Goal: Task Accomplishment & Management: Manage account settings

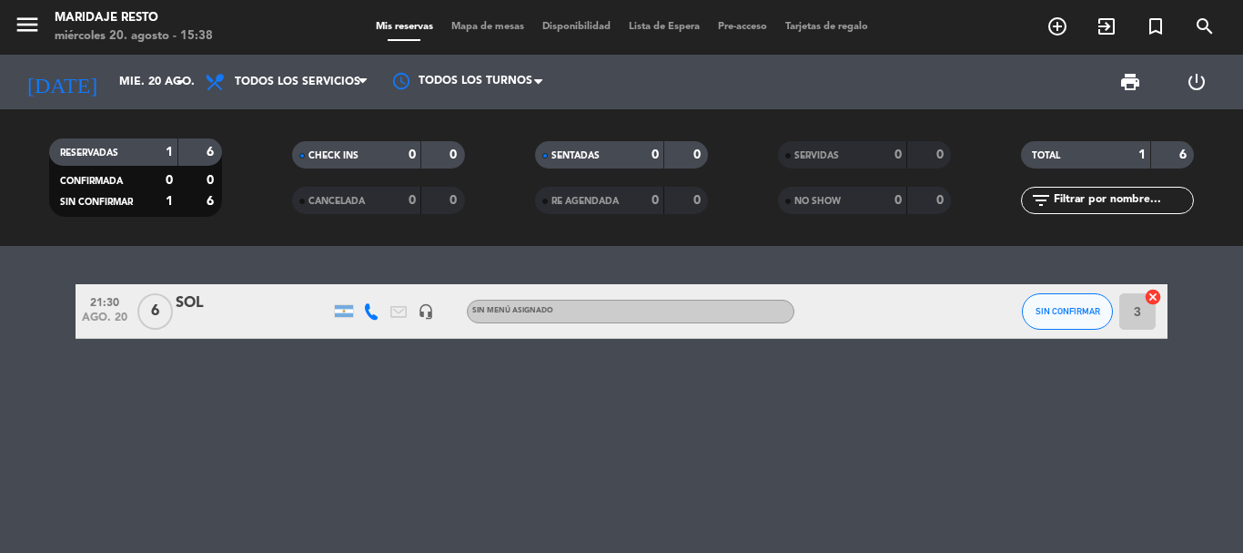
click at [116, 305] on span "21:30" at bounding box center [105, 300] width 46 height 21
click at [103, 303] on span "21:30" at bounding box center [105, 300] width 46 height 21
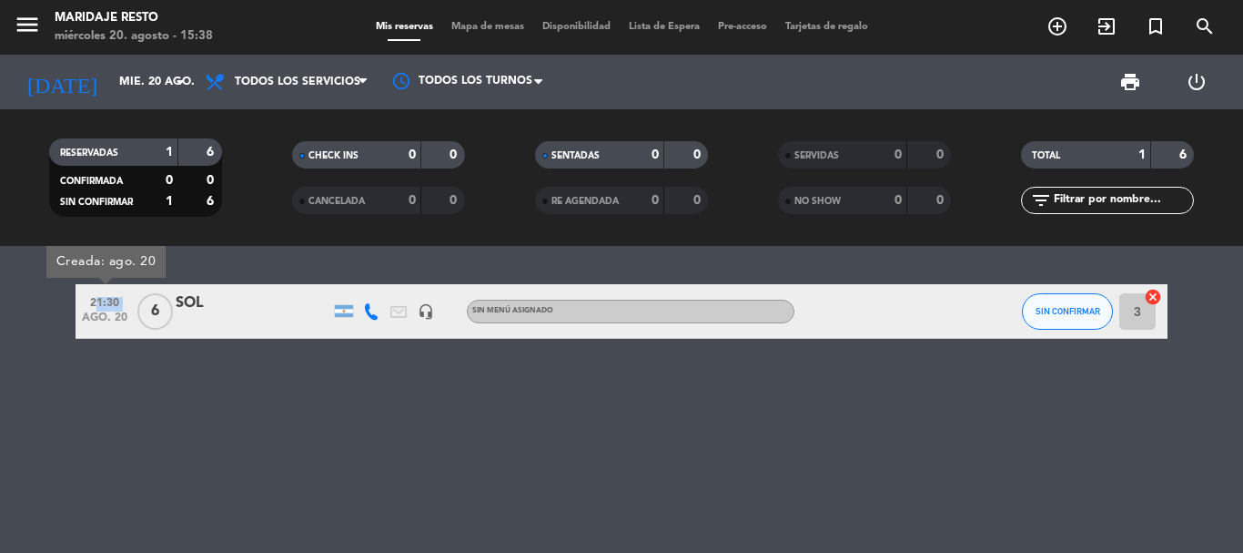
click at [103, 303] on span "21:30" at bounding box center [105, 300] width 46 height 21
click at [184, 307] on div "SOL" at bounding box center [253, 303] width 155 height 24
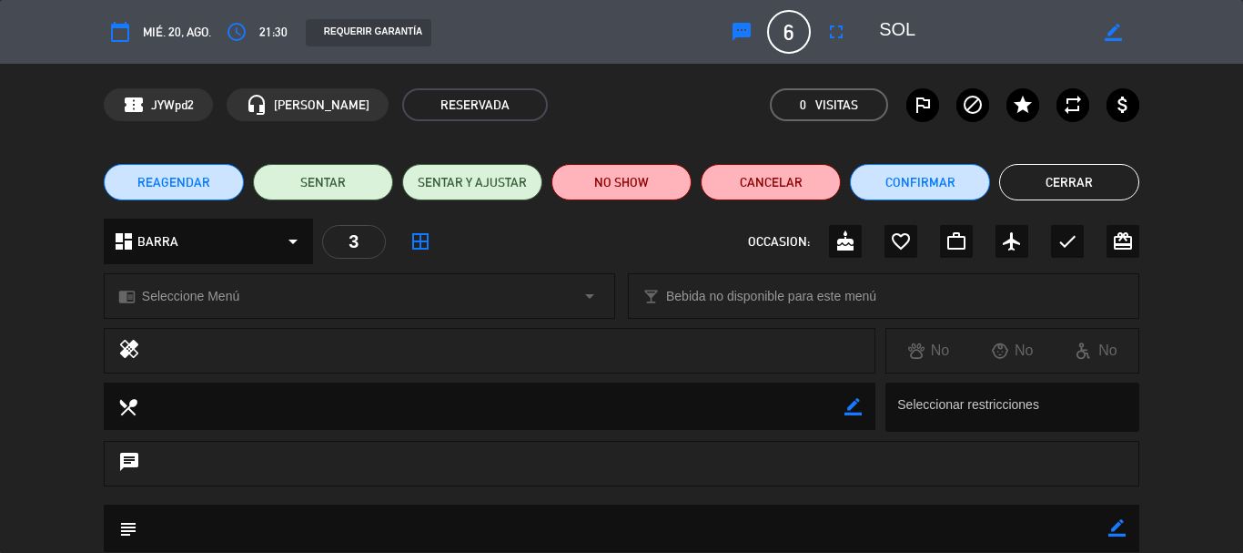
click at [154, 29] on span "mié. 20, ago." at bounding box center [177, 32] width 68 height 21
click at [248, 24] on icon "access_time" at bounding box center [237, 32] width 22 height 22
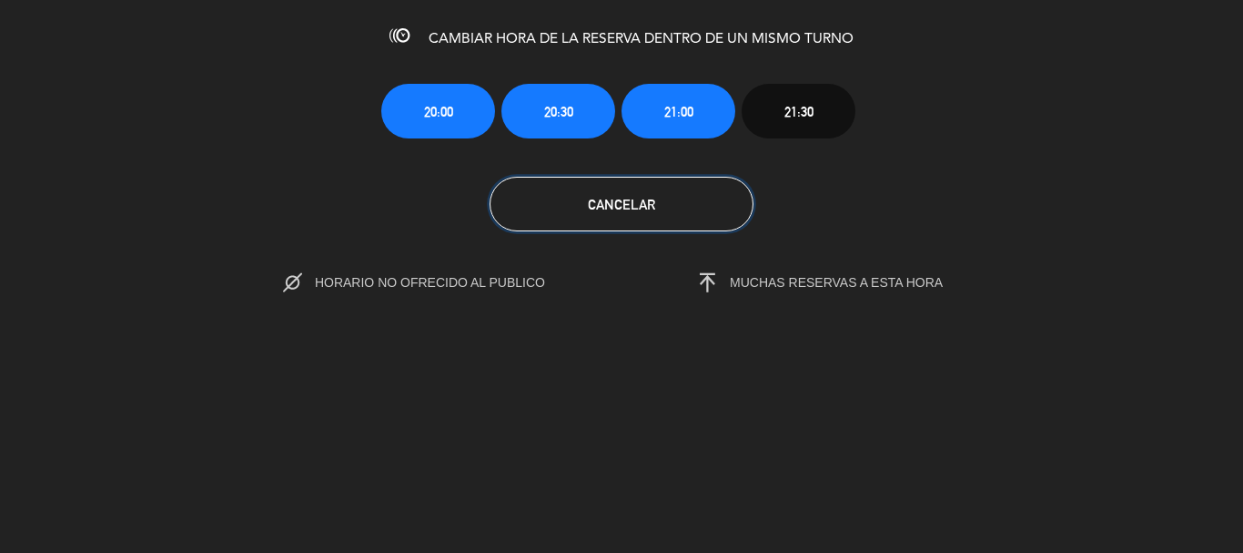
click at [566, 209] on button "Cancelar" at bounding box center [622, 204] width 264 height 55
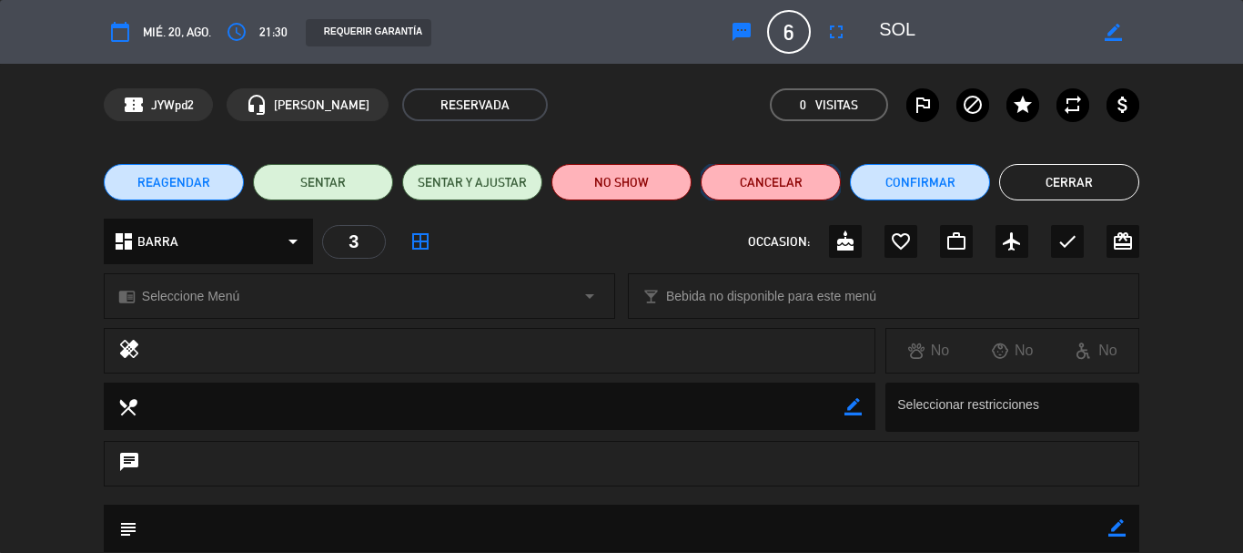
click at [793, 174] on button "Cancelar" at bounding box center [771, 182] width 140 height 36
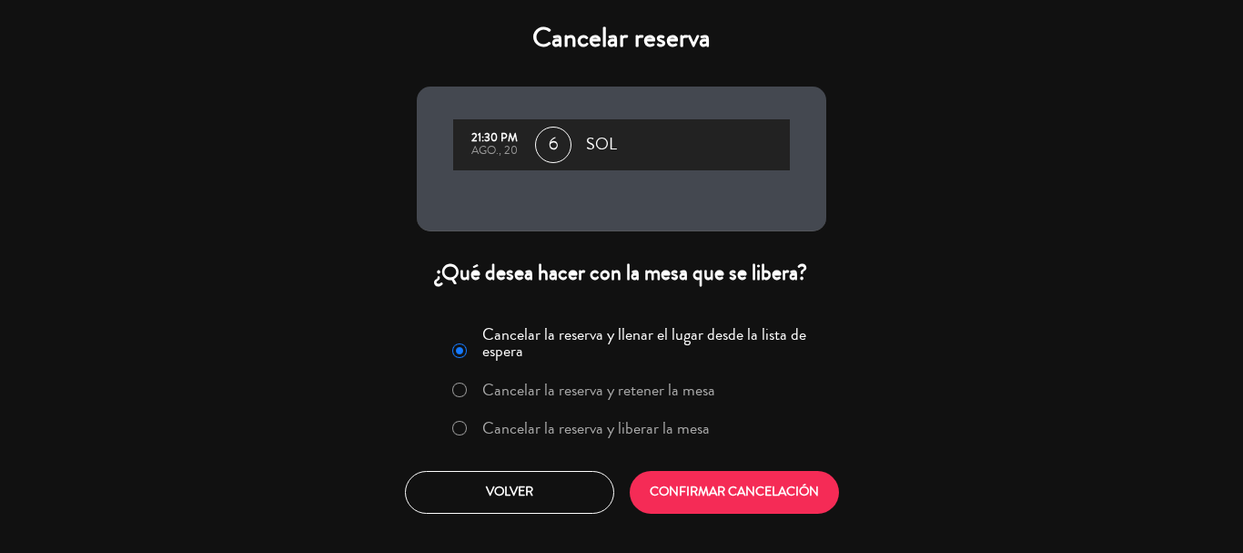
click at [647, 427] on label "Cancelar la reserva y liberar la mesa" at bounding box center [596, 428] width 228 height 16
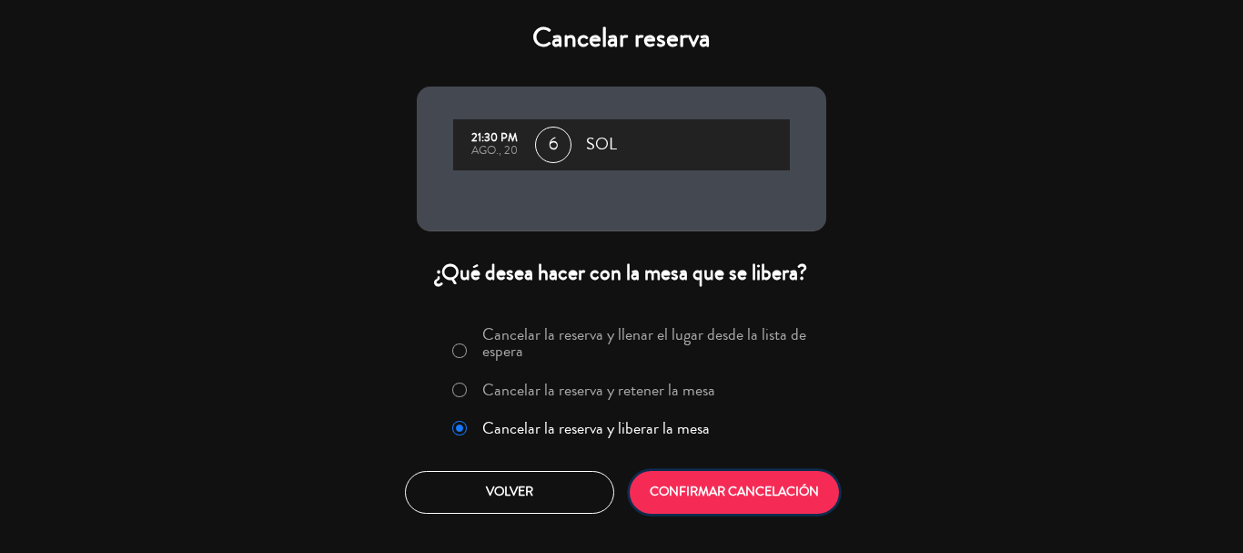
click at [701, 501] on button "CONFIRMAR CANCELACIÓN" at bounding box center [734, 492] width 209 height 43
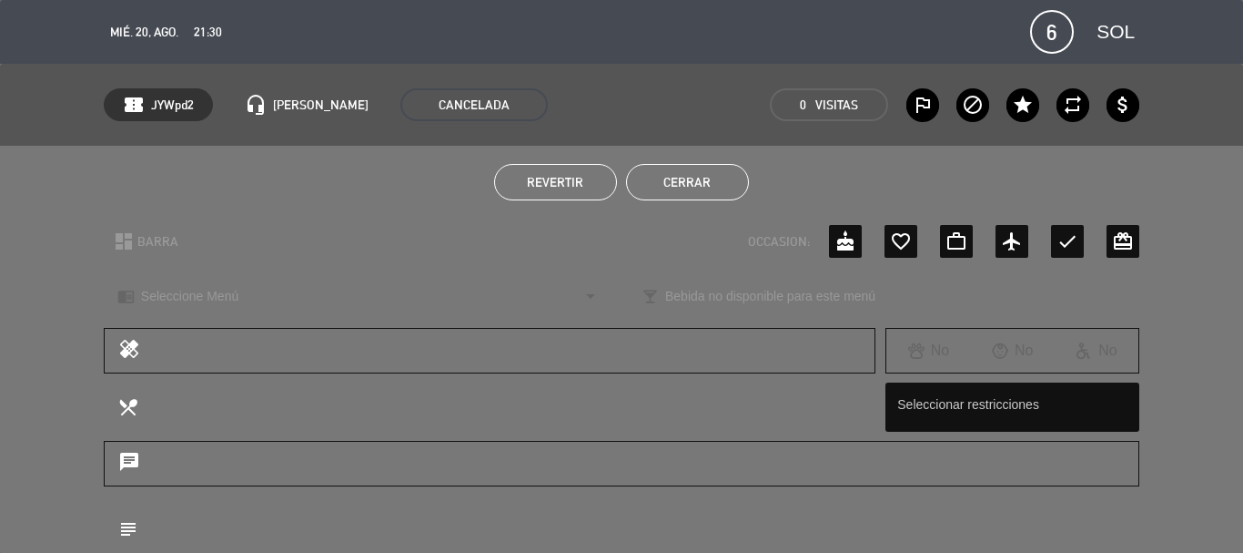
click at [664, 186] on button "Cerrar" at bounding box center [687, 182] width 123 height 36
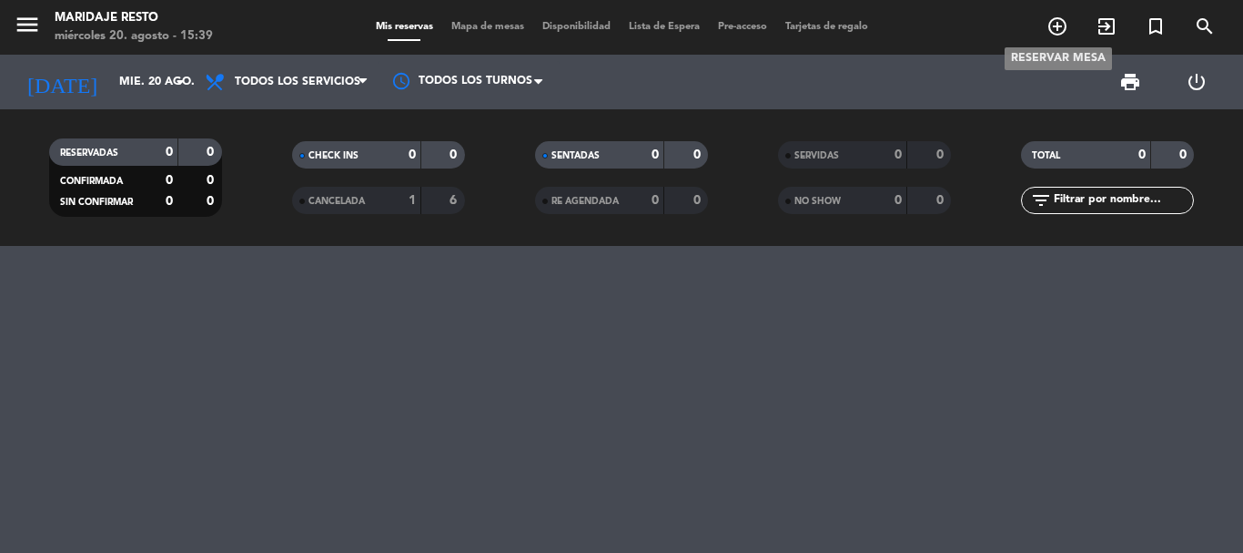
click at [1062, 22] on icon "add_circle_outline" at bounding box center [1058, 26] width 22 height 22
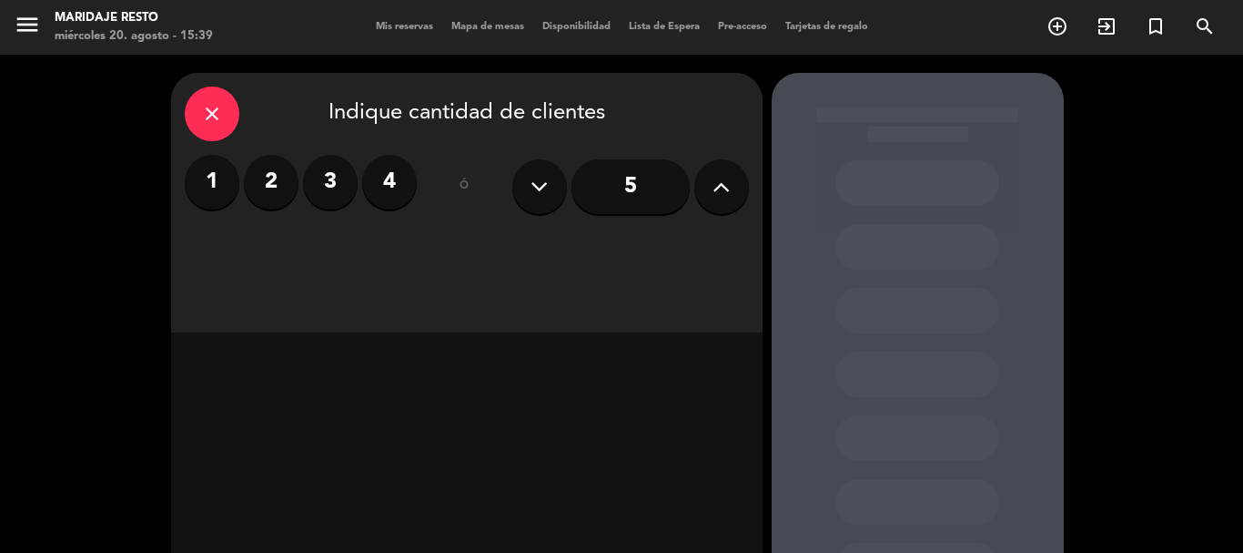
click at [710, 188] on button at bounding box center [722, 186] width 55 height 55
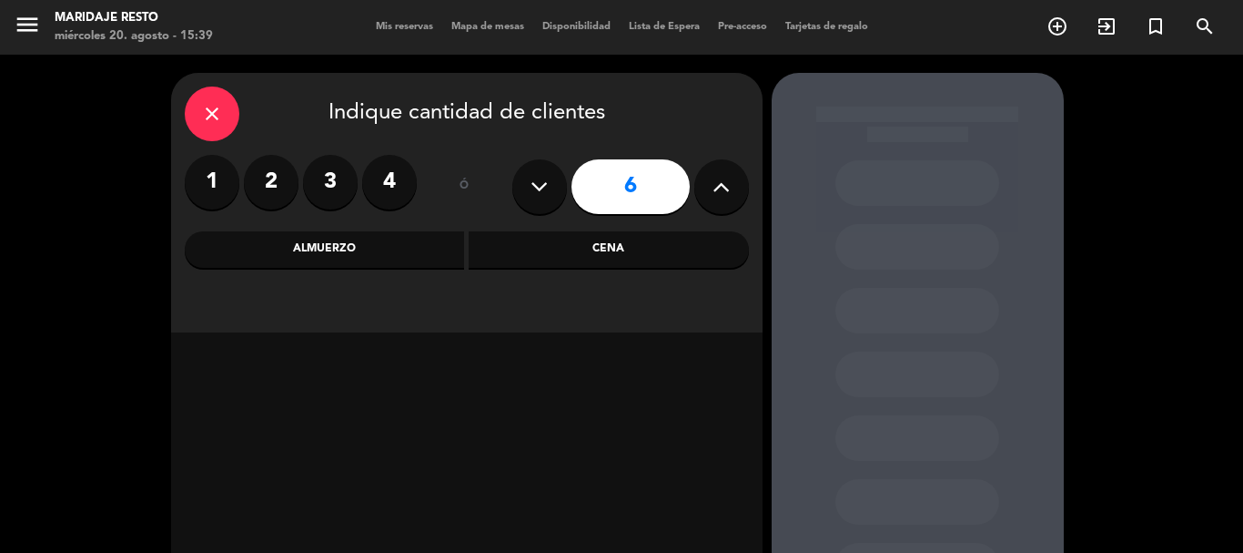
click at [552, 256] on div "Cena" at bounding box center [609, 249] width 280 height 36
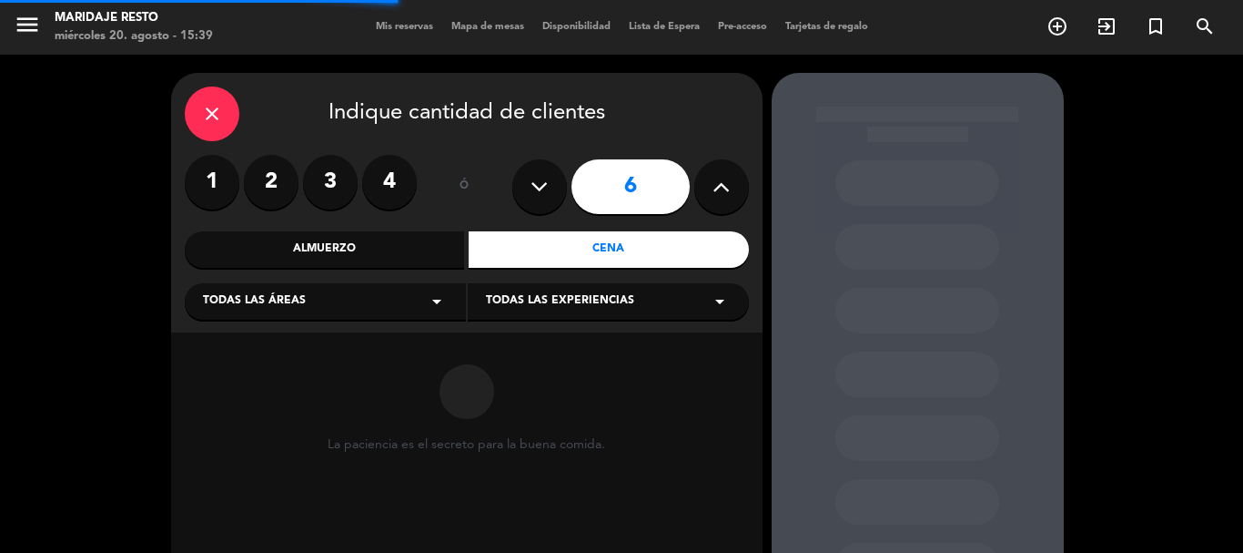
click at [352, 310] on div "Todas las áreas arrow_drop_down" at bounding box center [325, 301] width 281 height 36
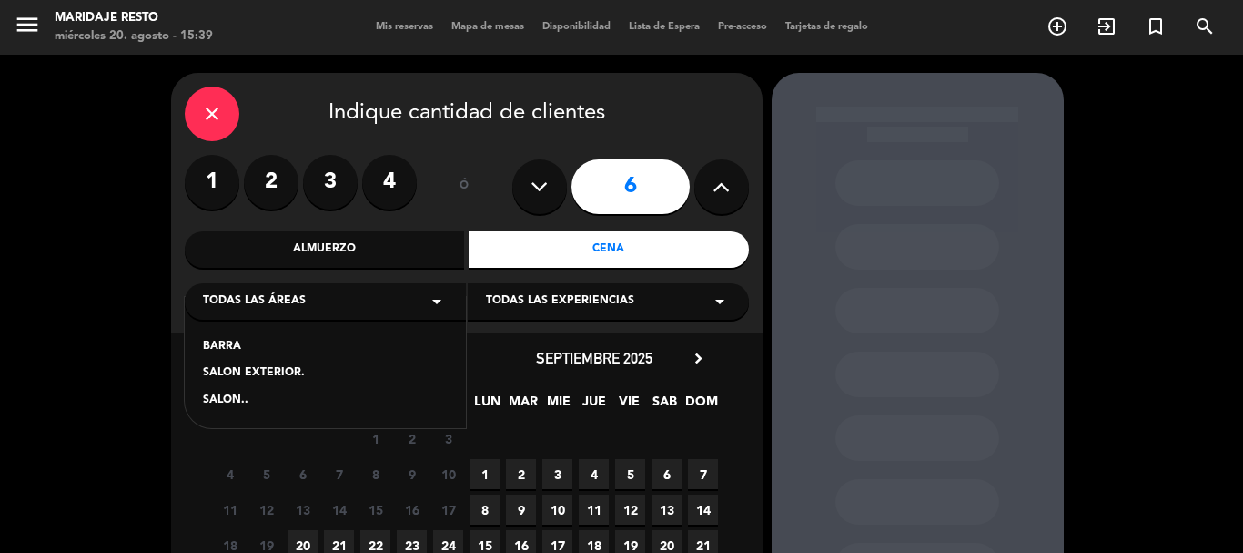
click at [228, 397] on div "SALON.." at bounding box center [325, 400] width 245 height 18
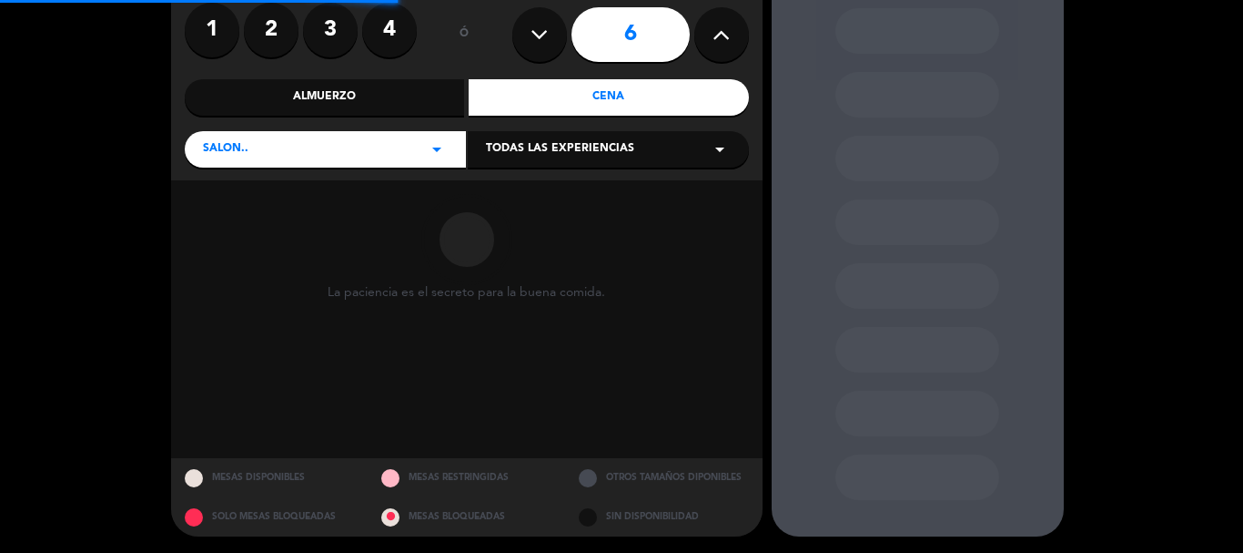
scroll to position [154, 0]
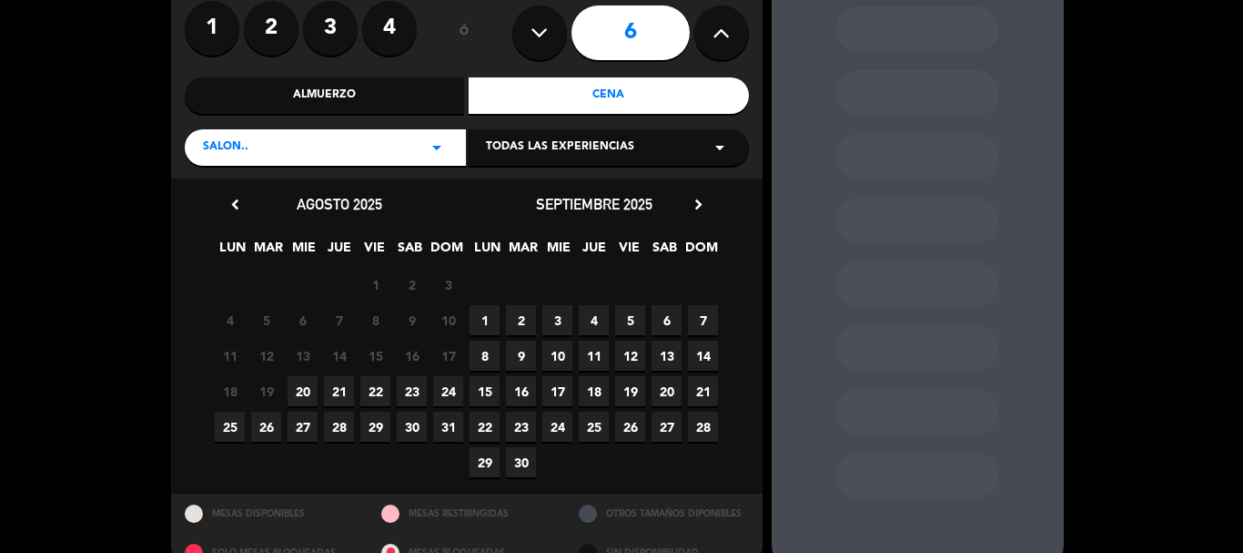
click at [334, 391] on span "21" at bounding box center [339, 391] width 30 height 30
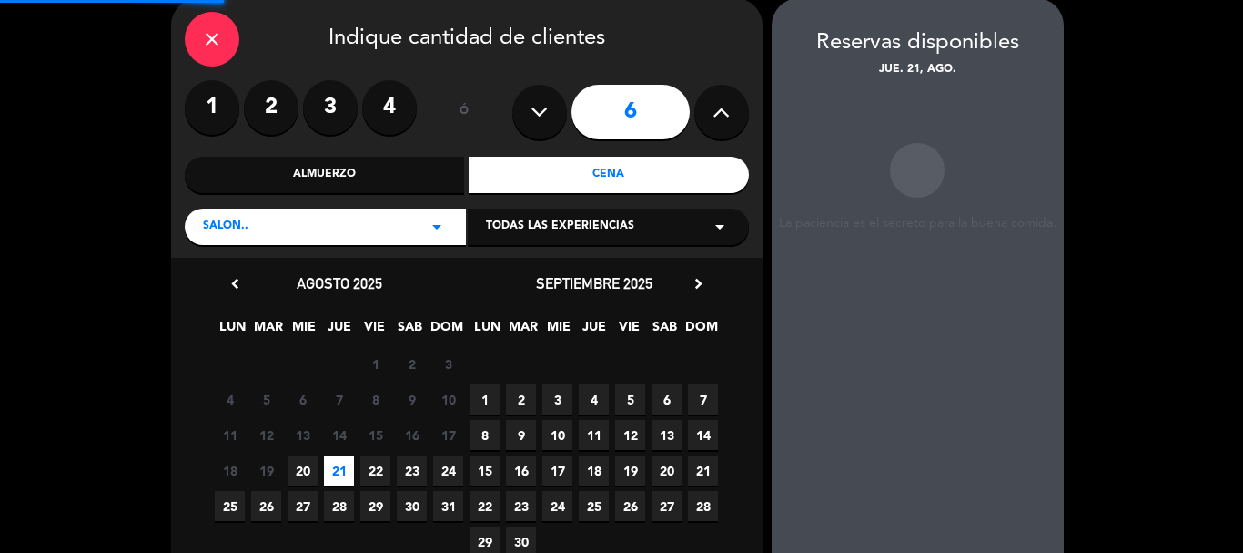
scroll to position [73, 0]
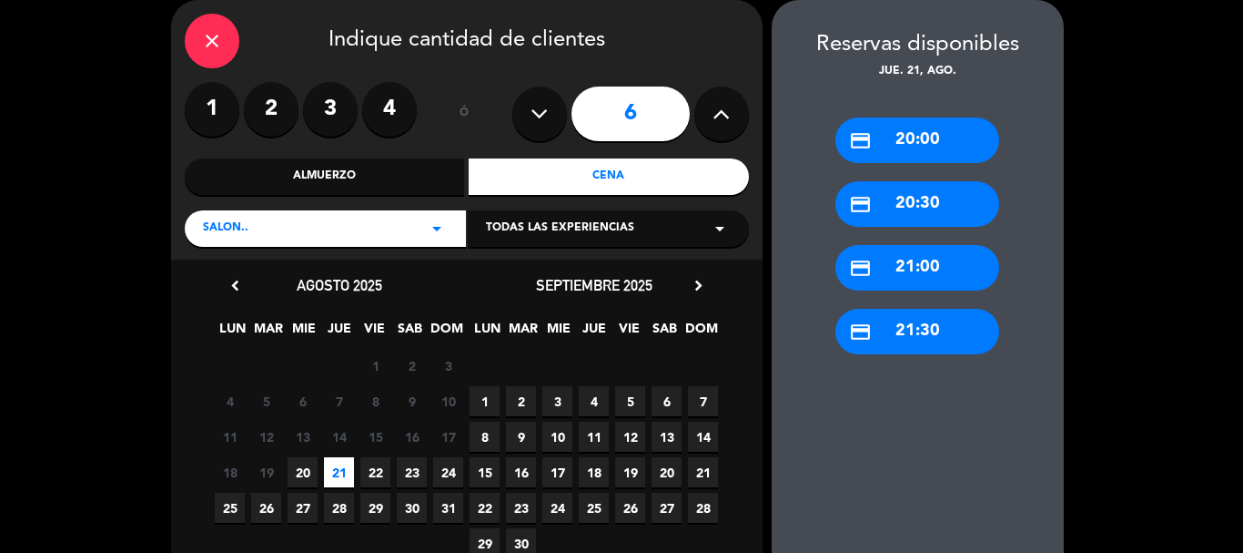
click at [916, 331] on div "credit_card 21:30" at bounding box center [918, 332] width 164 height 46
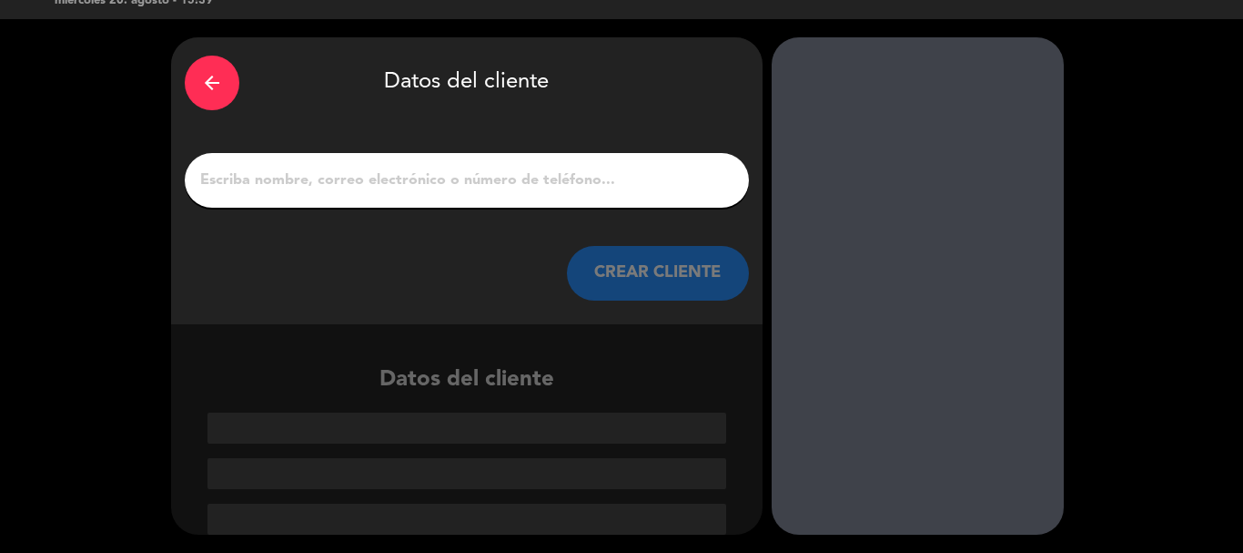
click at [395, 184] on input "1" at bounding box center [466, 179] width 537 height 25
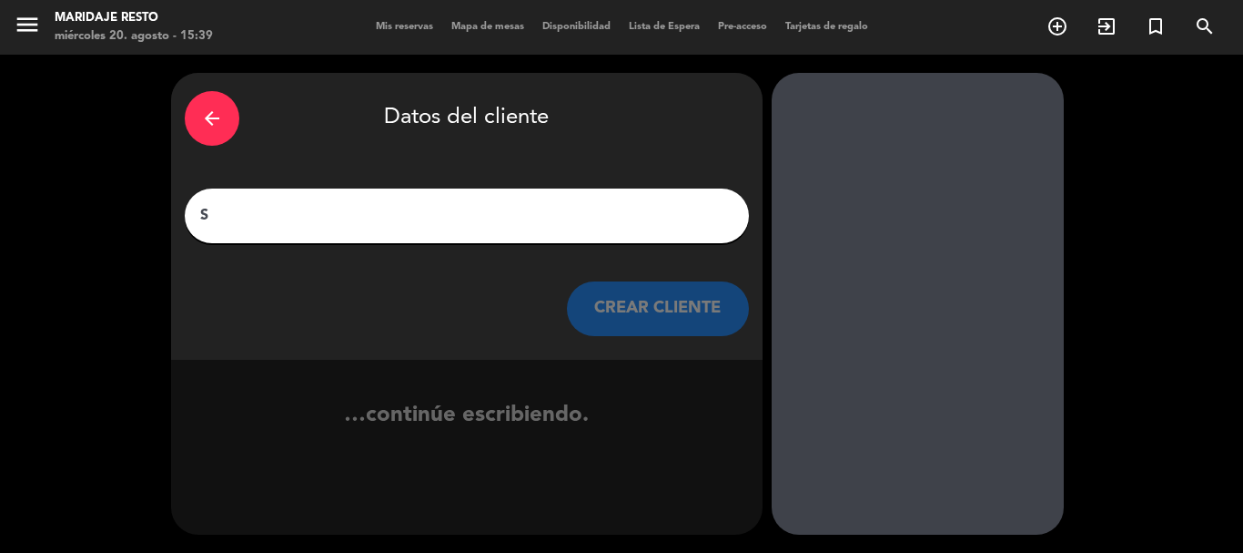
scroll to position [0, 0]
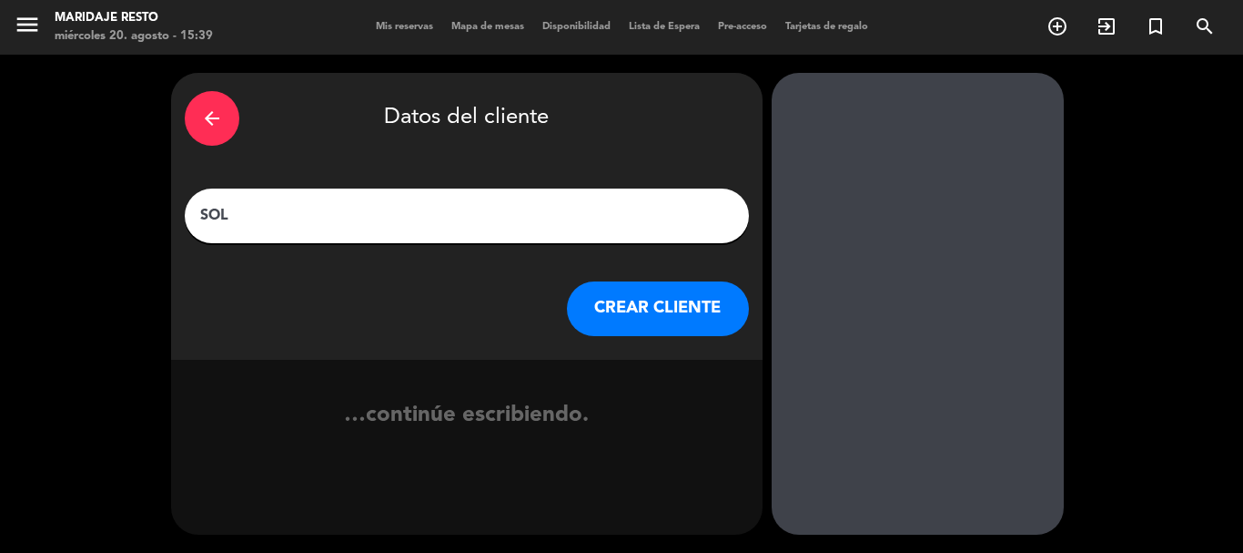
type input "SOL"
click at [657, 309] on button "CREAR CLIENTE" at bounding box center [658, 308] width 182 height 55
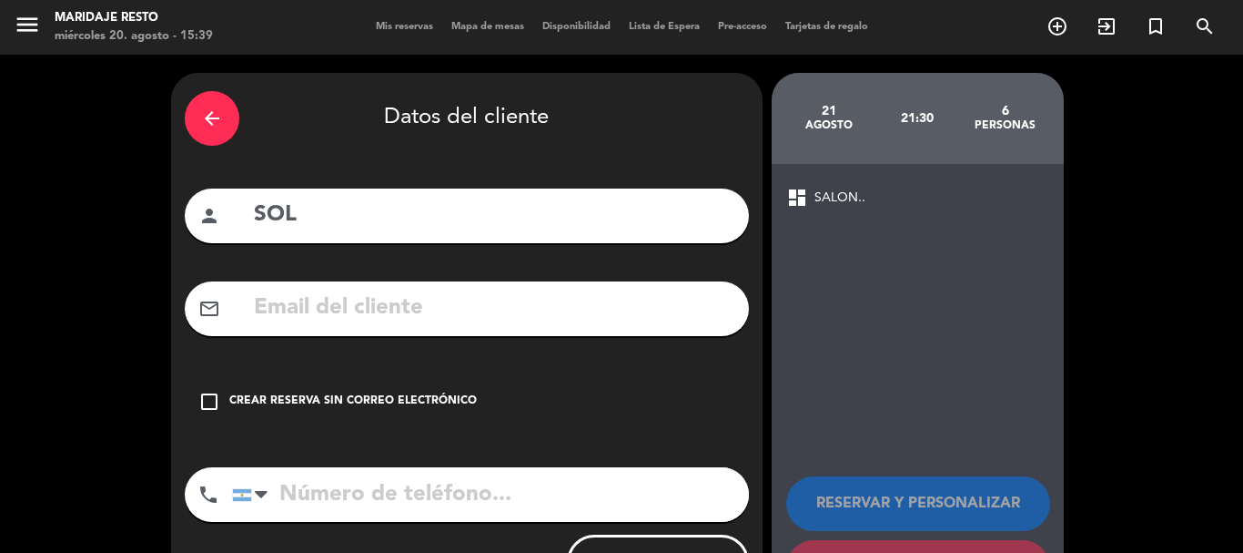
click at [440, 490] on input "tel" at bounding box center [490, 494] width 517 height 55
paste input "54 9 11 5951-8377"
drag, startPoint x: 331, startPoint y: 489, endPoint x: 218, endPoint y: 474, distance: 114.7
click at [218, 474] on div "phone [GEOGRAPHIC_DATA] +1 [GEOGRAPHIC_DATA] +44 [GEOGRAPHIC_DATA] ([GEOGRAPHIC…" at bounding box center [467, 494] width 564 height 55
click at [313, 499] on input "[PHONE_NUMBER]" at bounding box center [490, 494] width 517 height 55
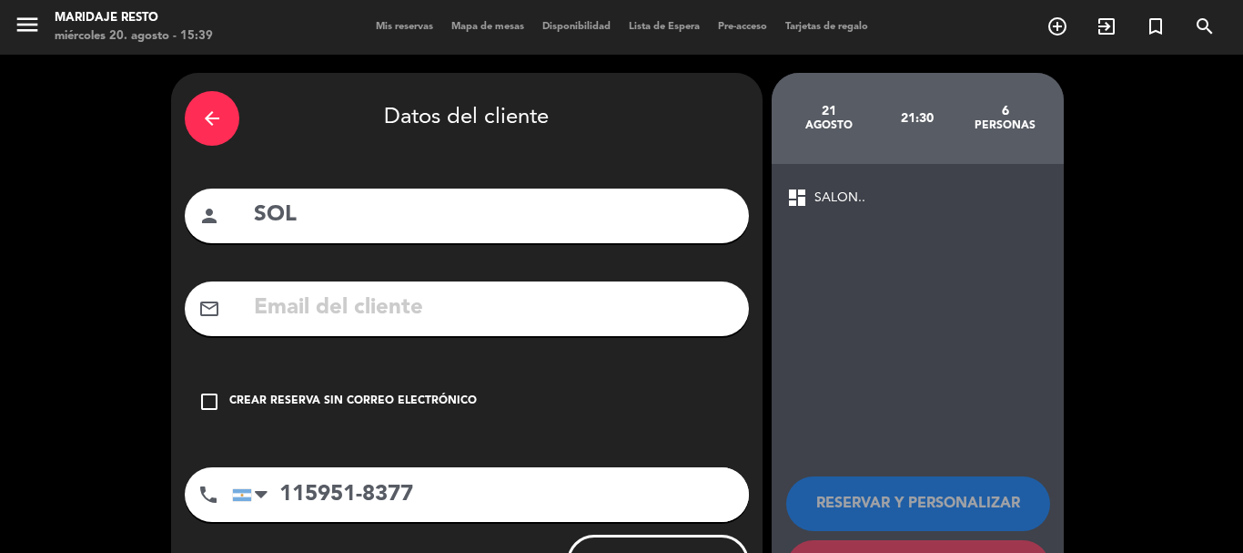
click at [359, 488] on input "115951-8377" at bounding box center [490, 494] width 517 height 55
click at [369, 492] on input "115951-8377" at bounding box center [490, 494] width 517 height 55
type input "1159518377"
click at [212, 402] on icon "check_box_outline_blank" at bounding box center [209, 402] width 22 height 22
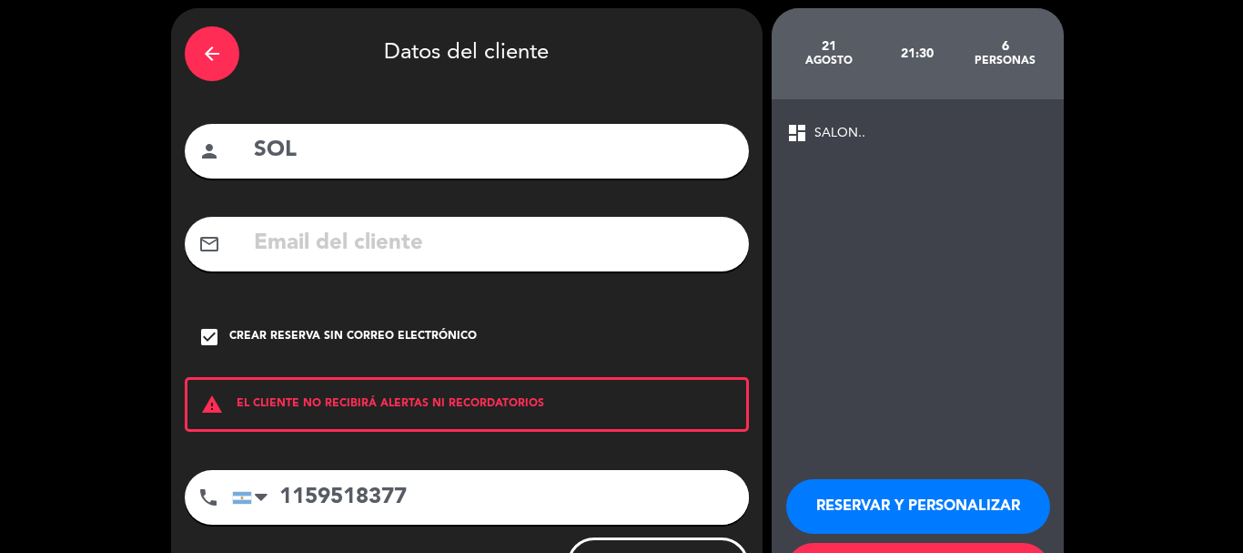
scroll to position [149, 0]
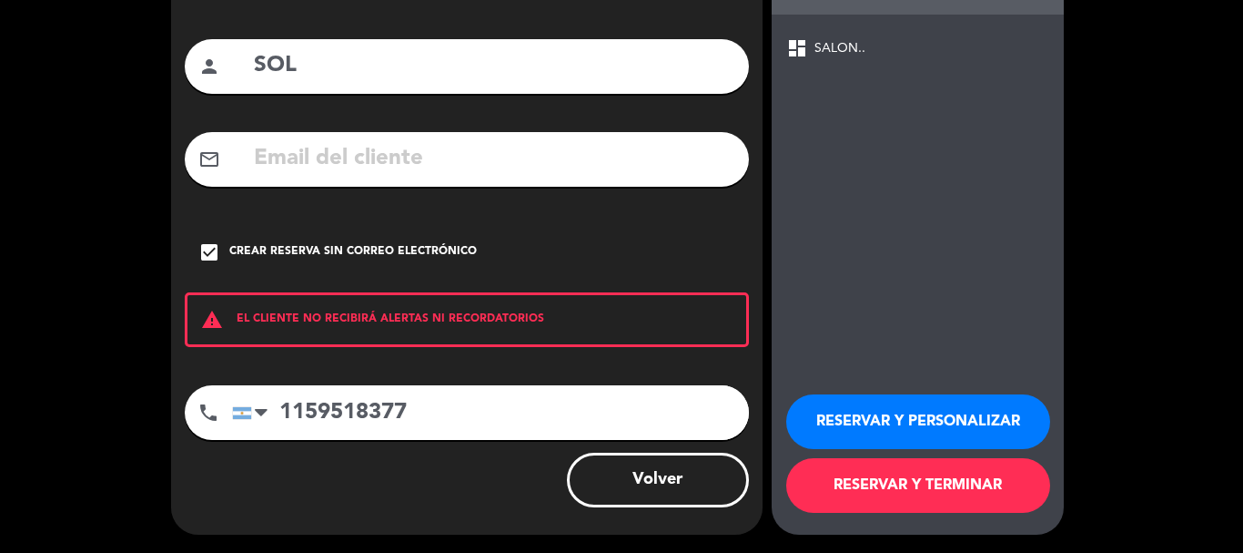
click at [966, 489] on button "RESERVAR Y TERMINAR" at bounding box center [918, 485] width 264 height 55
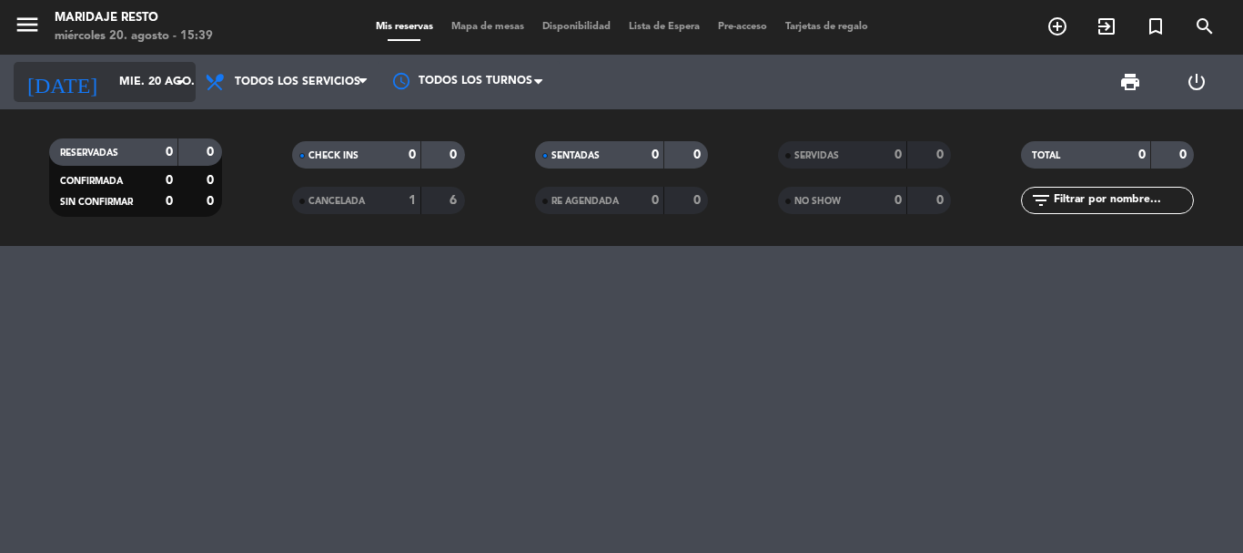
click at [124, 86] on input "mié. 20 ago." at bounding box center [187, 81] width 154 height 31
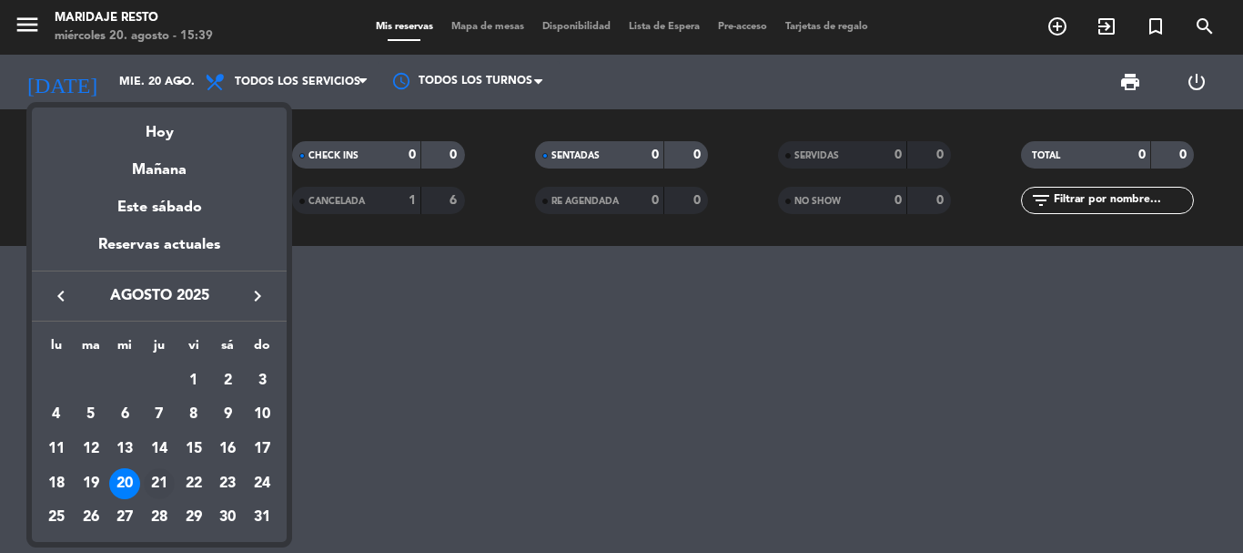
click at [147, 482] on div "21" at bounding box center [159, 483] width 31 height 31
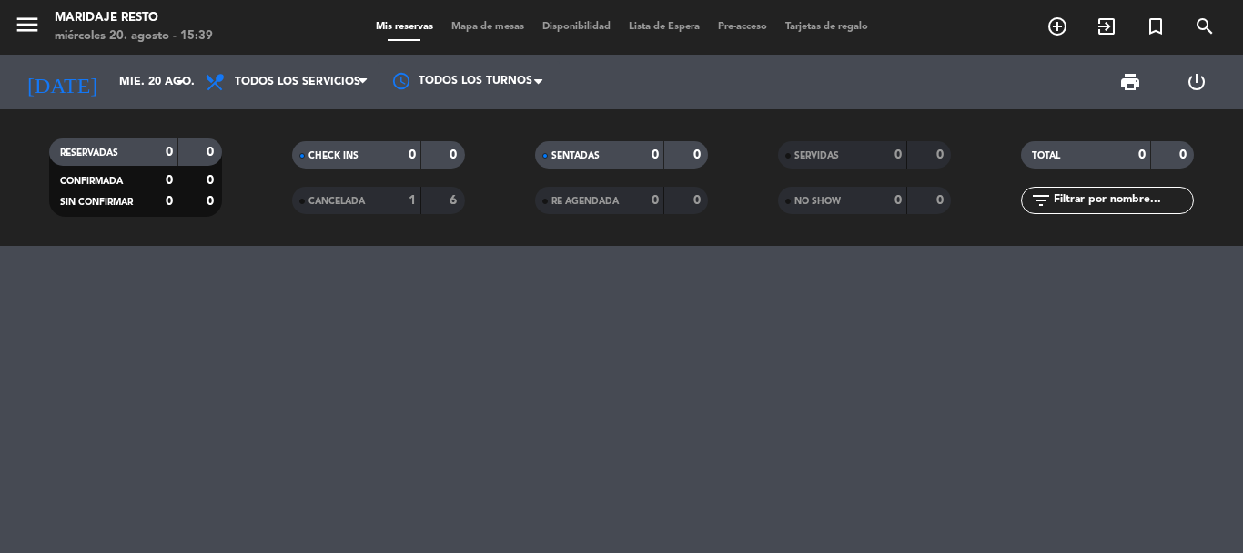
type input "jue. 21 ago."
